Goal: Information Seeking & Learning: Learn about a topic

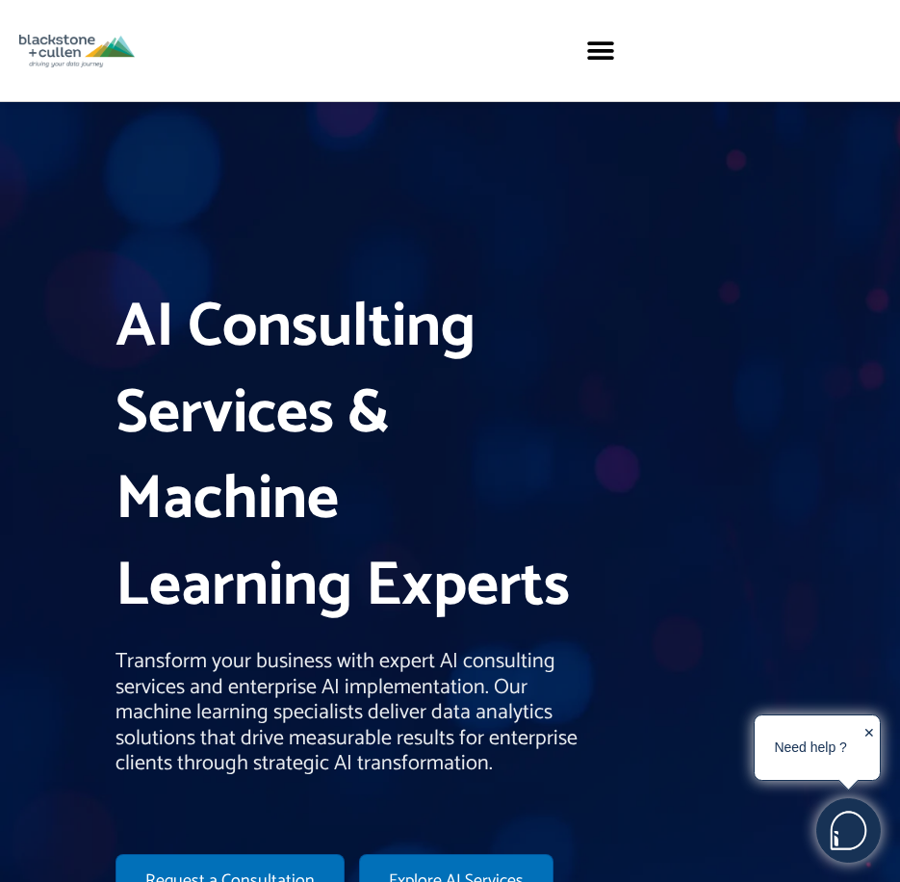
click at [323, 374] on h1 "AI Consulting Services & Machine Learning Experts" at bounding box center [353, 457] width 474 height 345
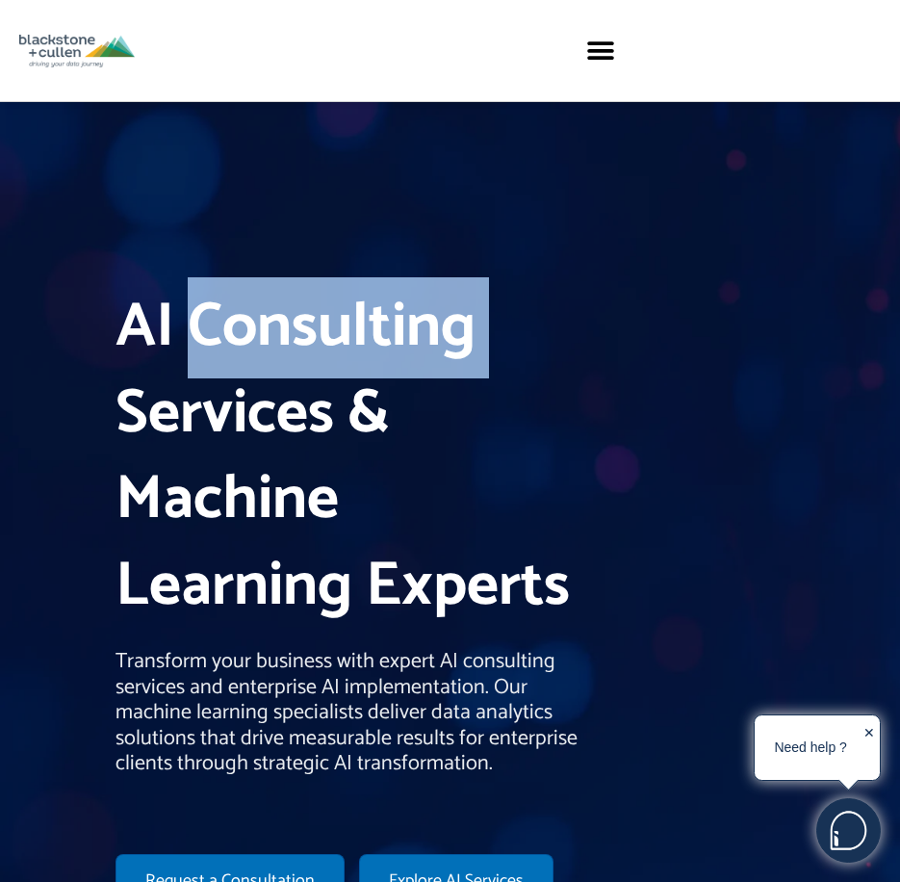
click at [323, 374] on h1 "AI Consulting Services & Machine Learning Experts" at bounding box center [353, 457] width 474 height 345
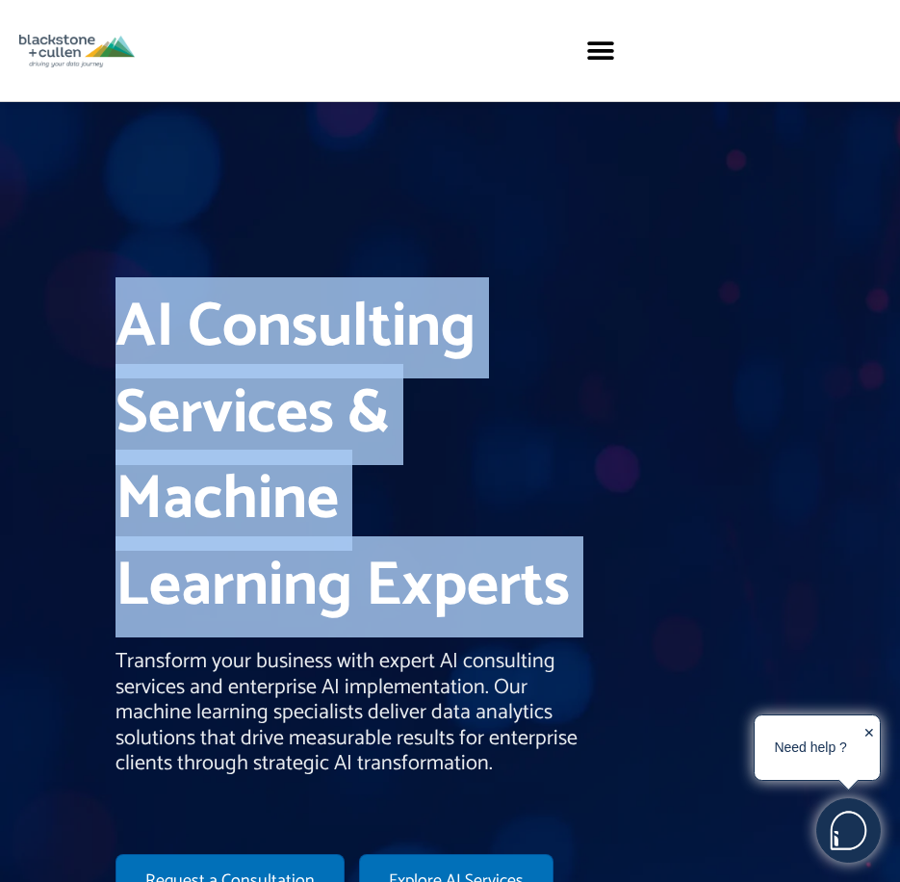
click at [323, 374] on h1 "AI Consulting Services & Machine Learning Experts" at bounding box center [353, 457] width 474 height 345
drag, startPoint x: 323, startPoint y: 374, endPoint x: 278, endPoint y: 419, distance: 64.0
click at [278, 419] on h1 "AI Consulting Services & Machine Learning Experts" at bounding box center [353, 457] width 474 height 345
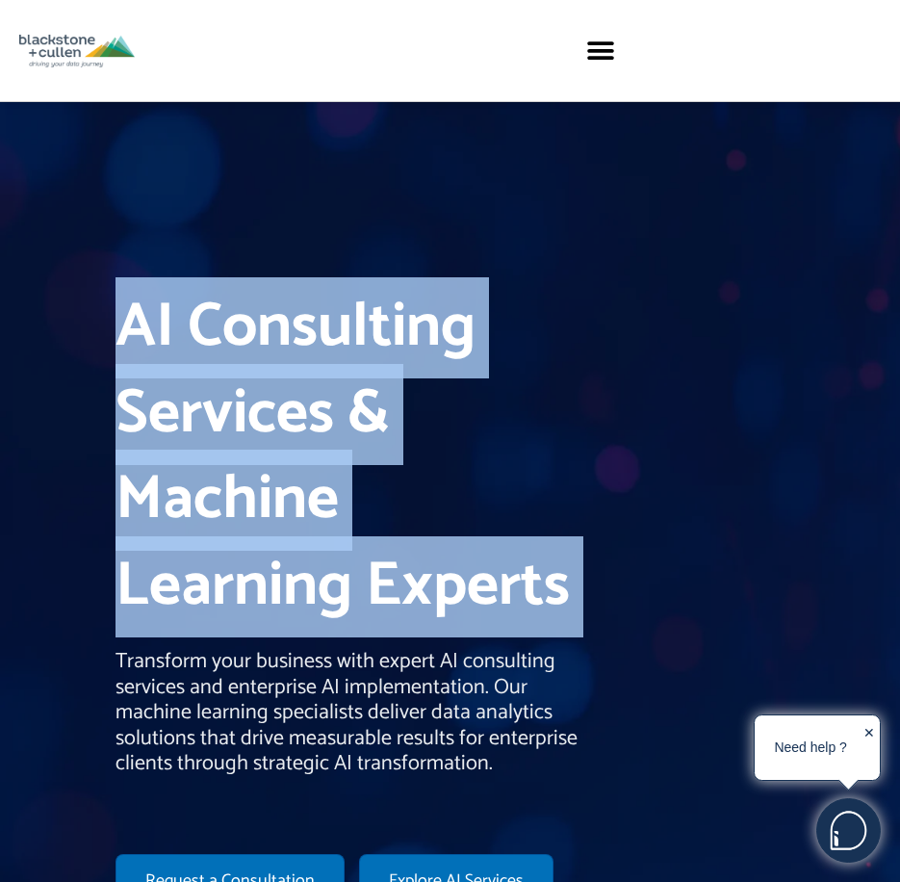
drag, startPoint x: 278, startPoint y: 419, endPoint x: 207, endPoint y: 485, distance: 97.4
click at [207, 485] on h1 "AI Consulting Services & Machine Learning Experts" at bounding box center [353, 457] width 474 height 345
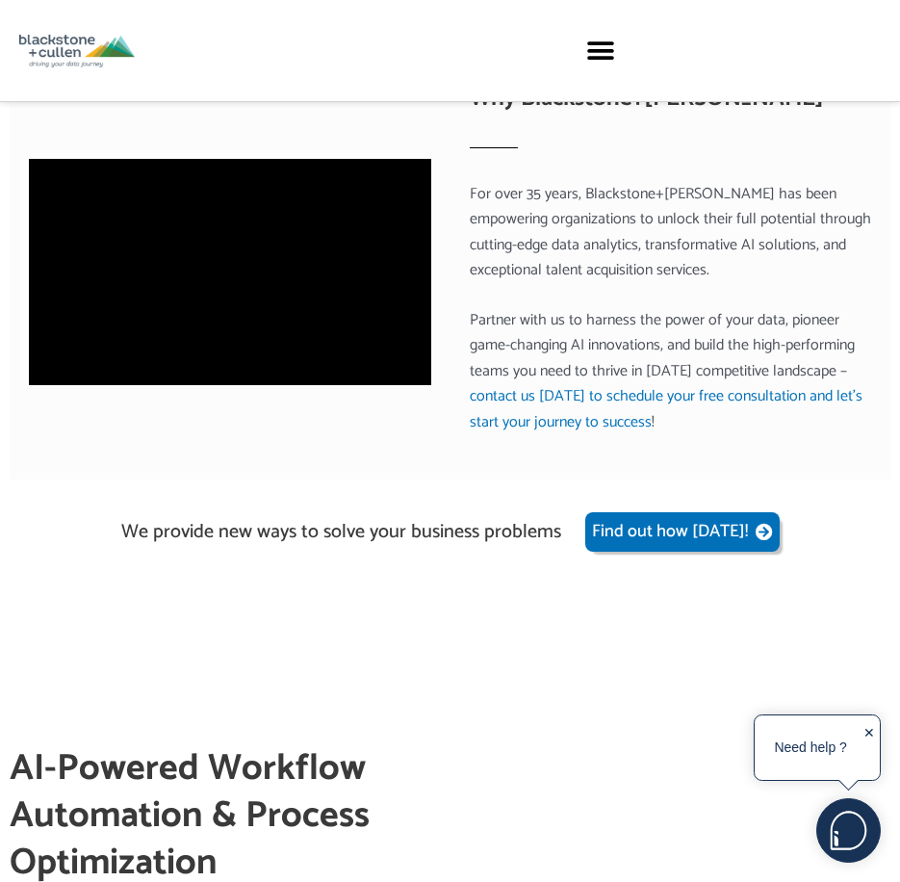
scroll to position [2696, 0]
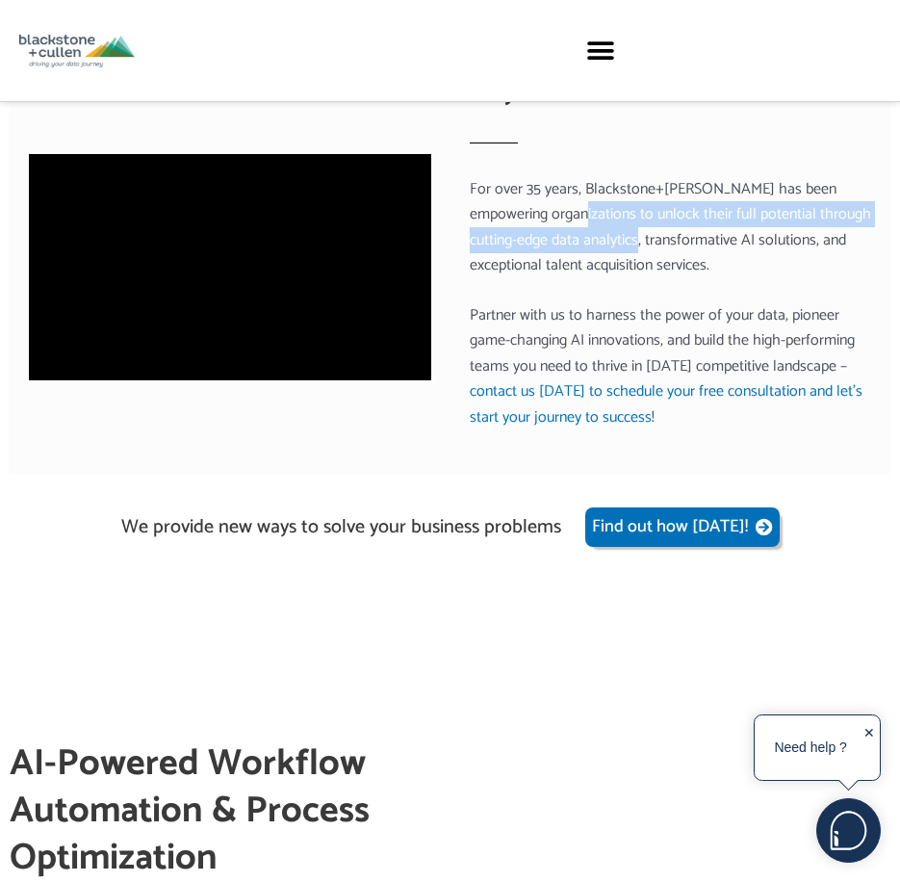
drag, startPoint x: 551, startPoint y: 191, endPoint x: 630, endPoint y: 205, distance: 80.3
click at [630, 205] on p "For over 35 years, Blackstone+[PERSON_NAME] has been empowering organizations t…" at bounding box center [671, 228] width 402 height 102
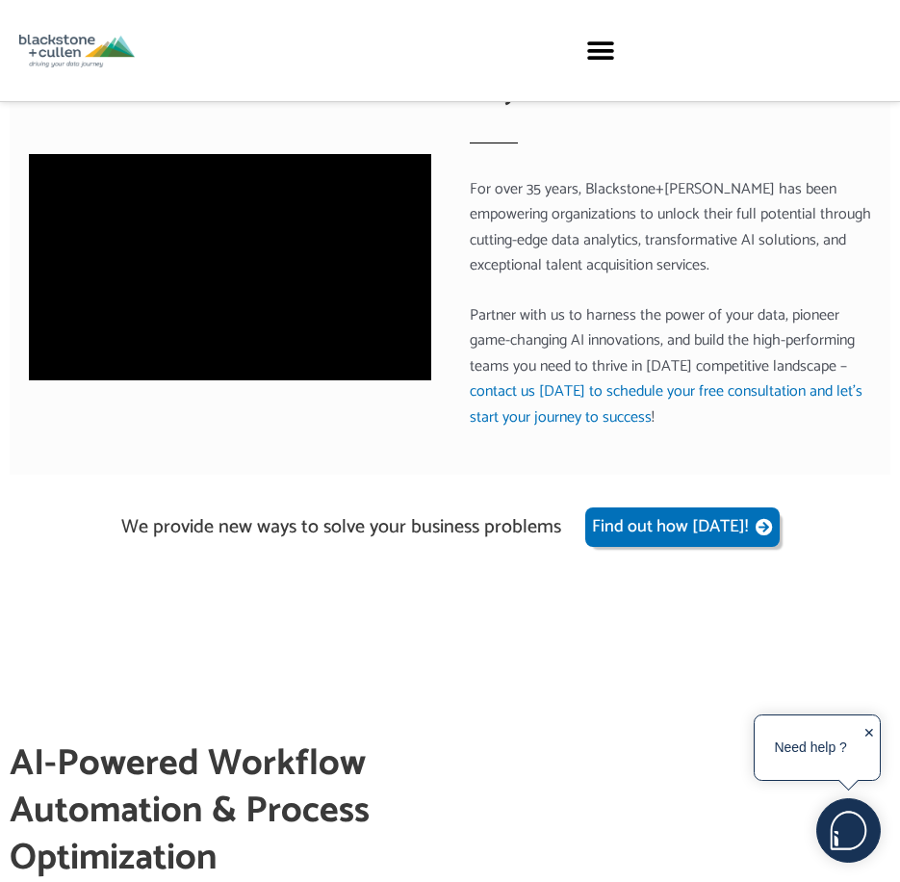
click at [516, 179] on p "For over 35 years, Blackstone+[PERSON_NAME] has been empowering organizations t…" at bounding box center [671, 228] width 402 height 102
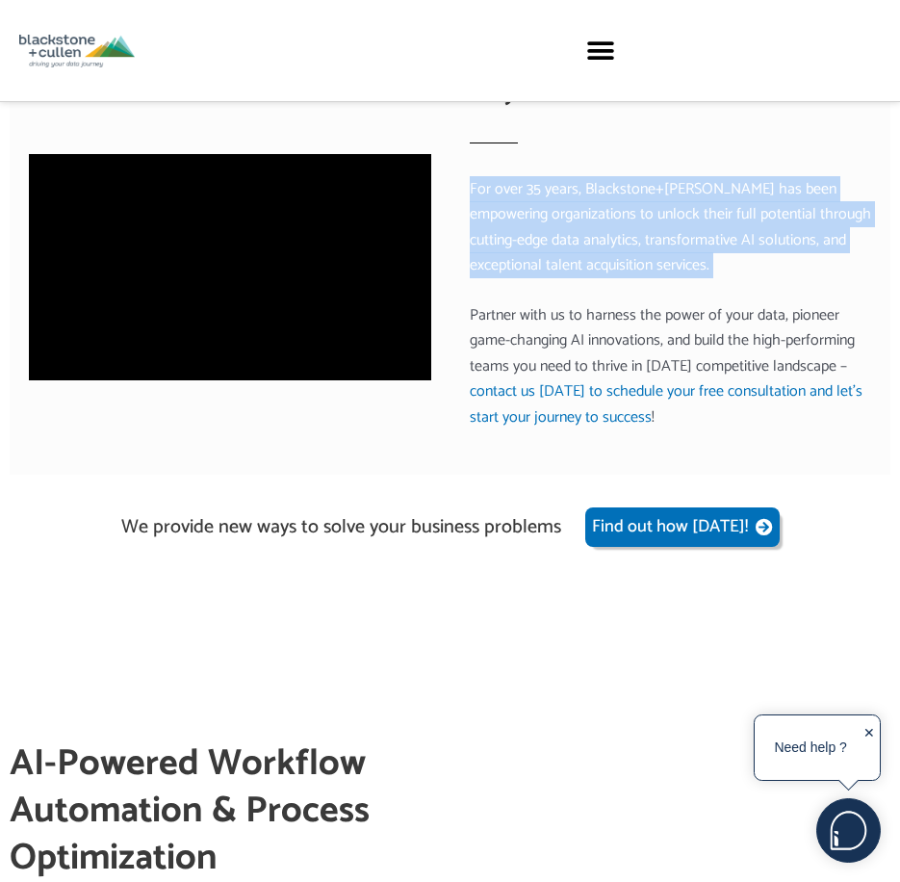
click at [516, 179] on p "For over 35 years, Blackstone+[PERSON_NAME] has been empowering organizations t…" at bounding box center [671, 228] width 402 height 102
drag, startPoint x: 516, startPoint y: 179, endPoint x: 577, endPoint y: 206, distance: 66.4
click at [577, 206] on p "For over 35 years, Blackstone+[PERSON_NAME] has been empowering organizations t…" at bounding box center [671, 228] width 402 height 102
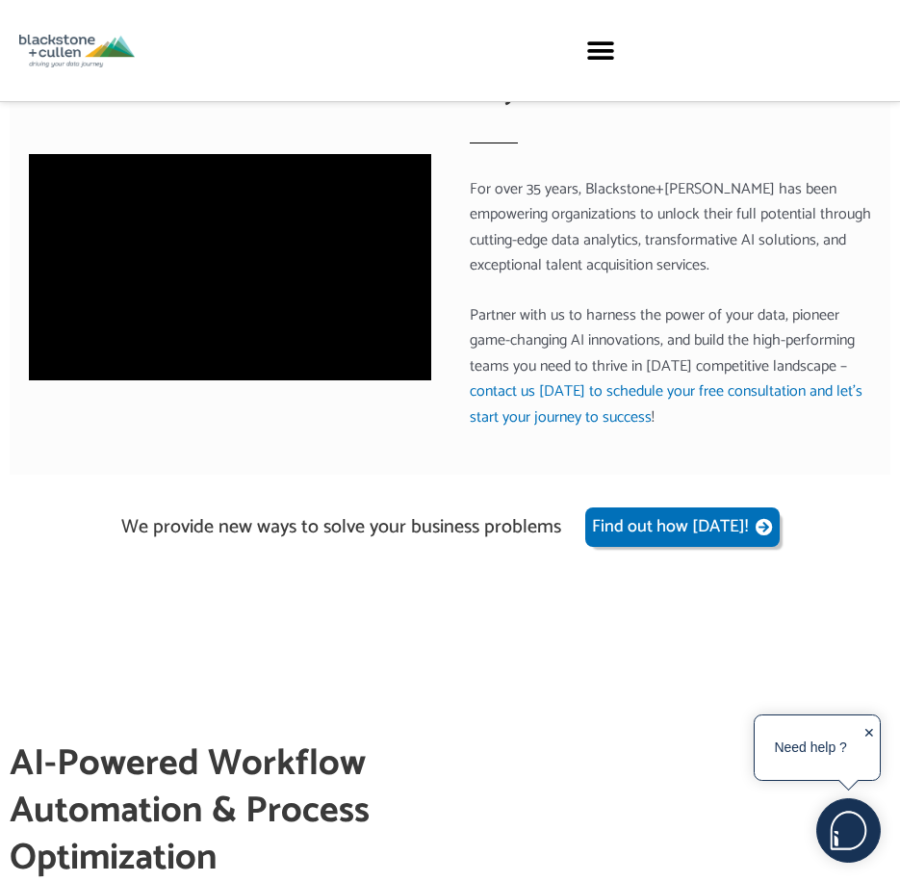
click at [520, 177] on p "For over 35 years, Blackstone+[PERSON_NAME] has been empowering organizations t…" at bounding box center [671, 228] width 402 height 102
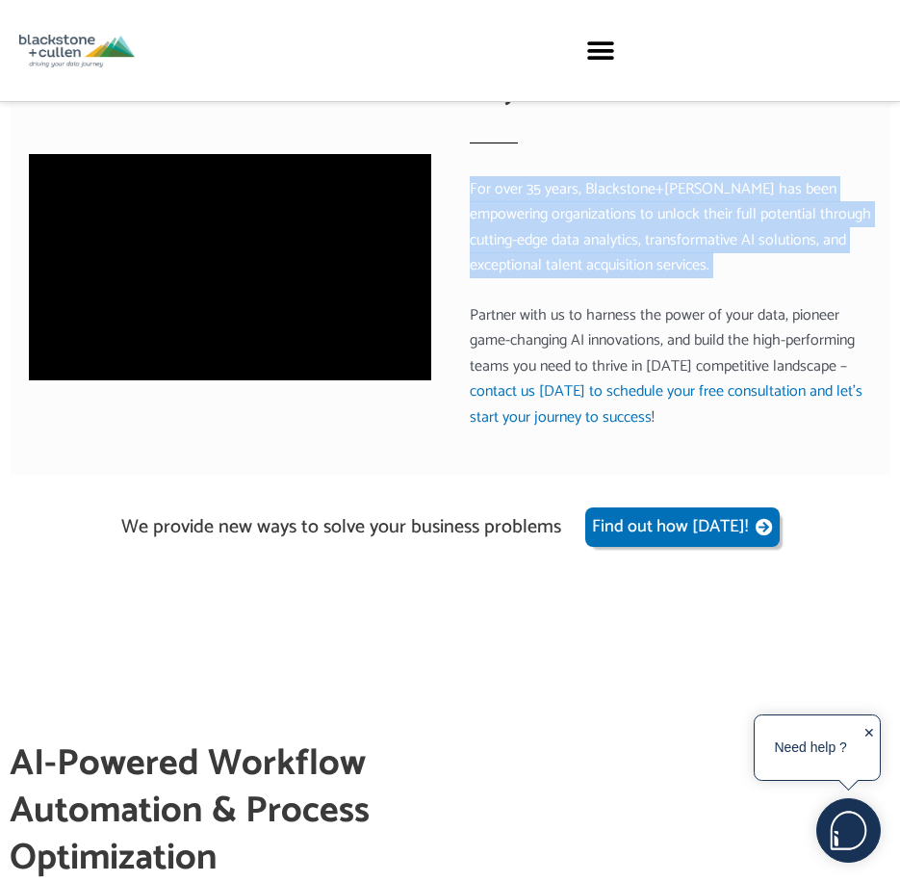
drag, startPoint x: 520, startPoint y: 177, endPoint x: 553, endPoint y: 194, distance: 37.0
click at [543, 188] on p "For over 35 years, Blackstone+[PERSON_NAME] has been empowering organizations t…" at bounding box center [671, 228] width 402 height 102
drag, startPoint x: 553, startPoint y: 194, endPoint x: 580, endPoint y: 209, distance: 30.6
click at [580, 209] on p "For over 35 years, Blackstone+[PERSON_NAME] has been empowering organizations t…" at bounding box center [671, 228] width 402 height 102
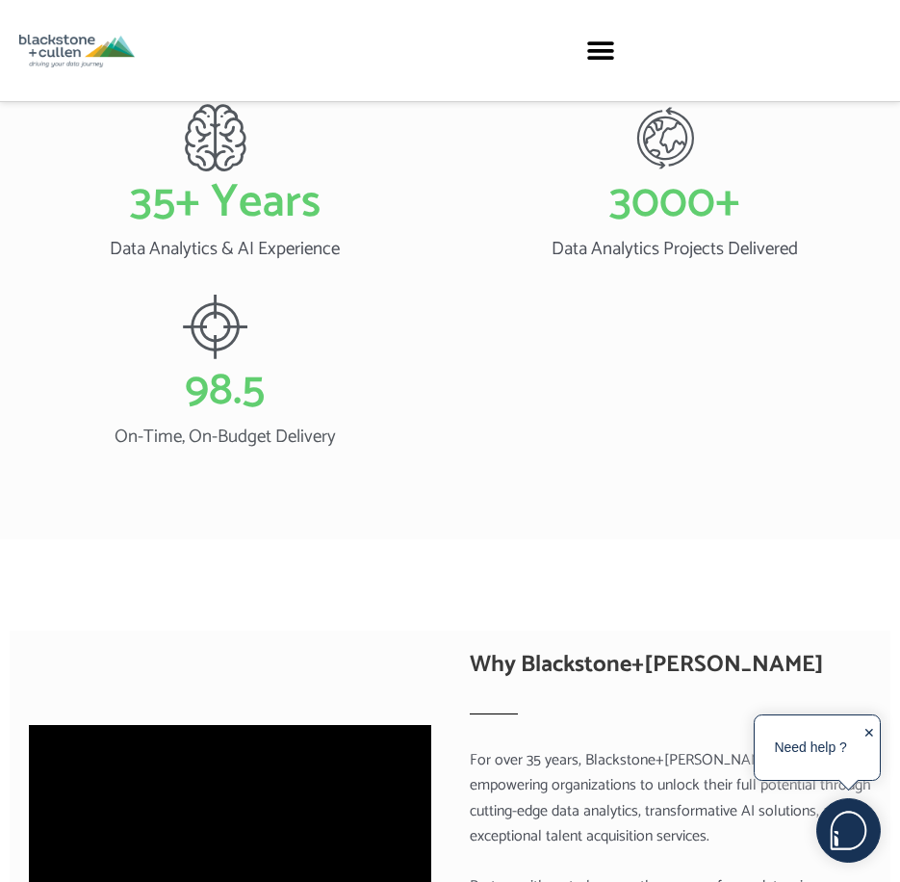
scroll to position [2118, 0]
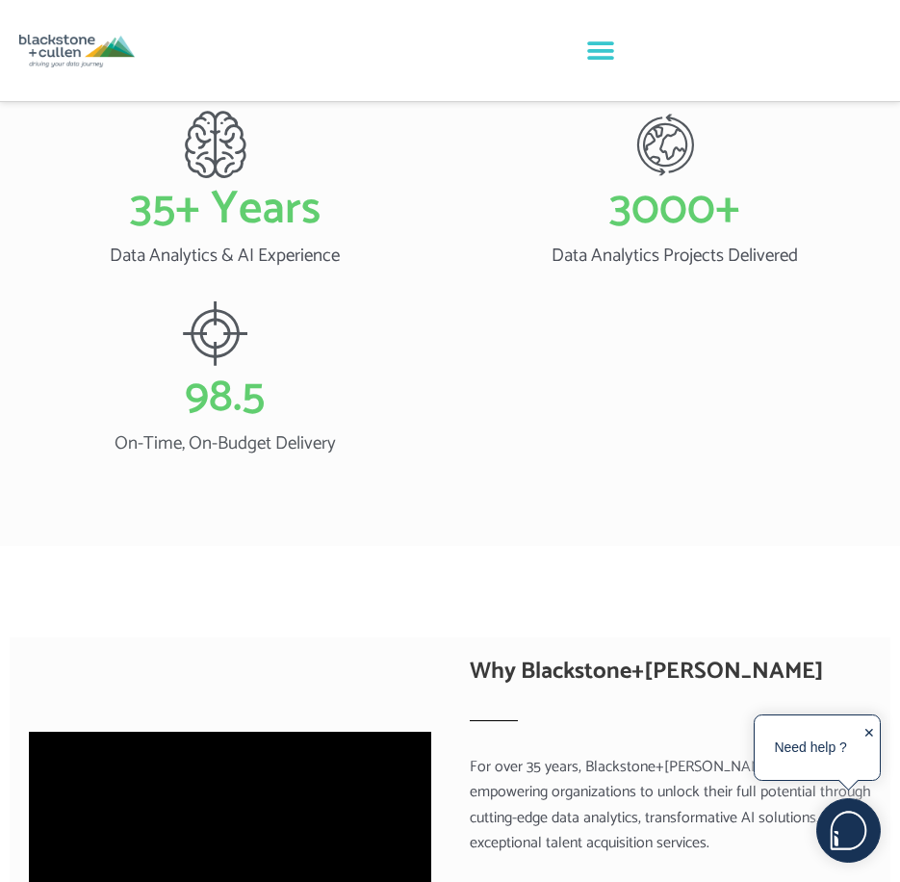
click at [589, 45] on icon "Menu Toggle" at bounding box center [600, 51] width 29 height 29
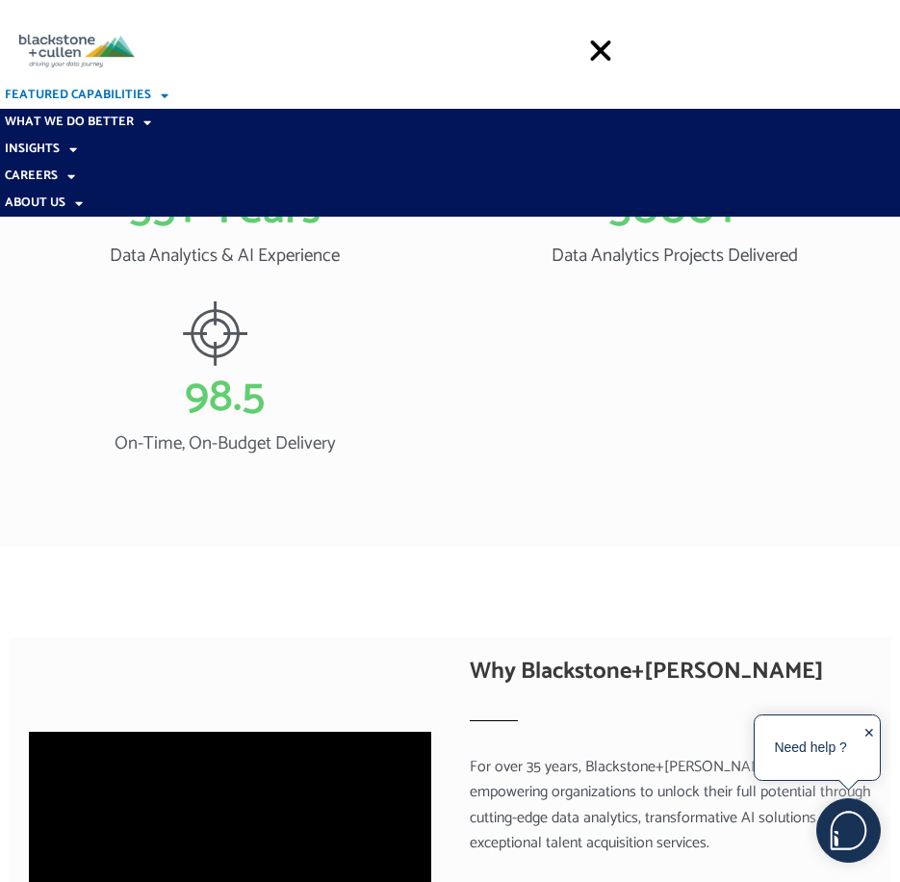
click at [108, 95] on link "Featured Capabilities" at bounding box center [450, 95] width 900 height 27
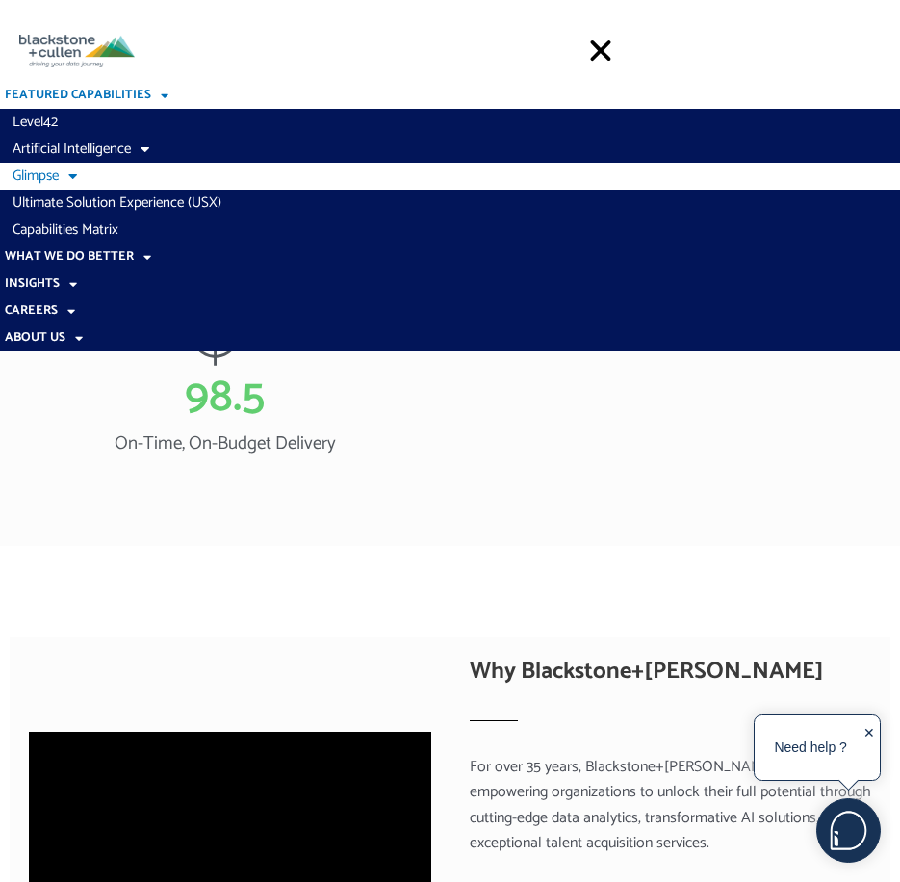
click at [68, 174] on span at bounding box center [68, 177] width 18 height 34
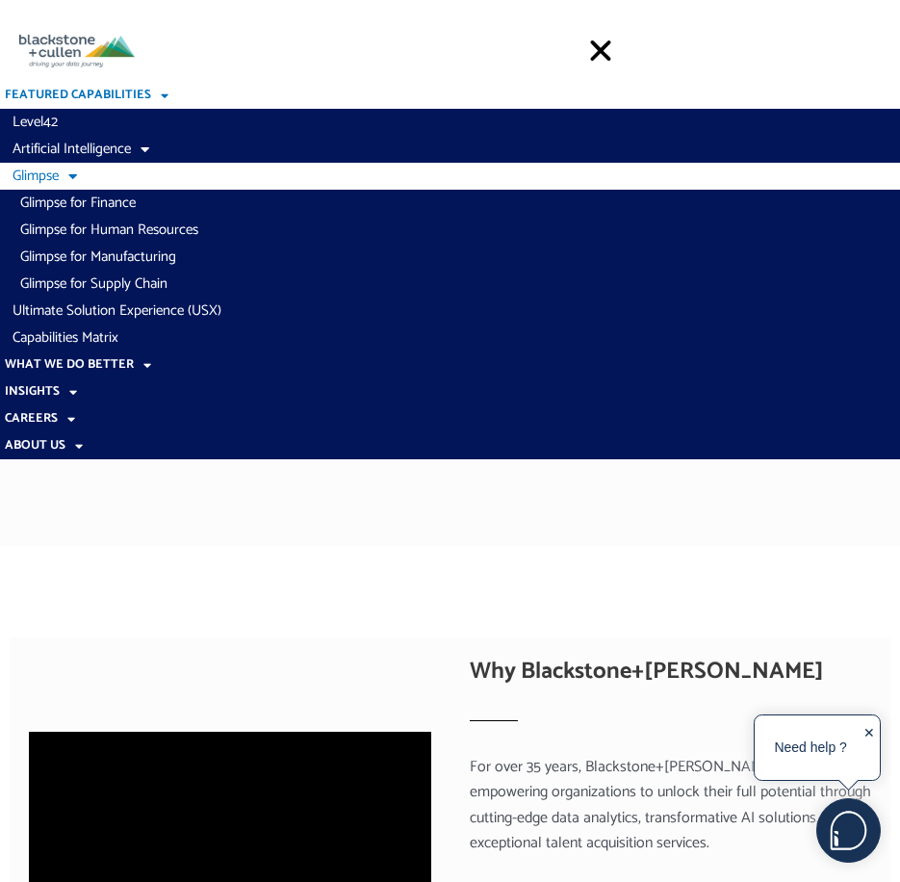
click at [71, 175] on span at bounding box center [68, 177] width 18 height 34
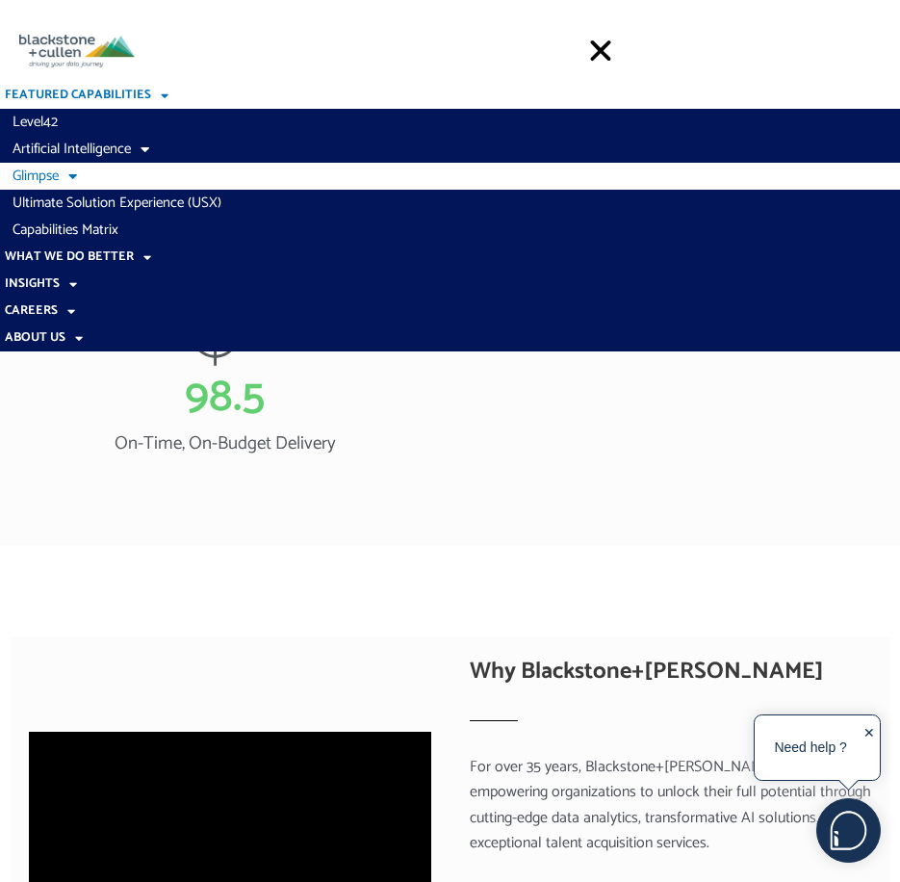
click at [77, 171] on span at bounding box center [68, 177] width 18 height 34
